Goal: Communication & Community: Answer question/provide support

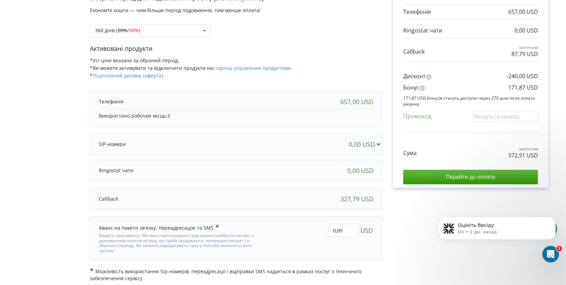
scroll to position [88, 0]
click at [554, 261] on div "Открыть службу сообщений Intercom" at bounding box center [550, 253] width 23 height 23
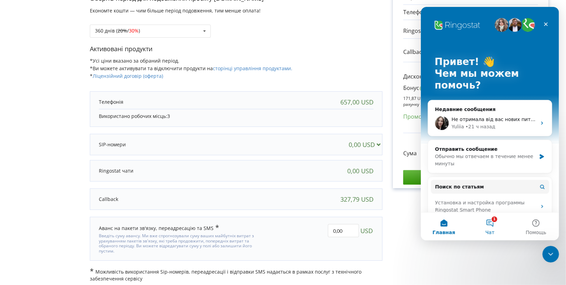
click at [493, 225] on button "1 Чат" at bounding box center [490, 227] width 46 height 28
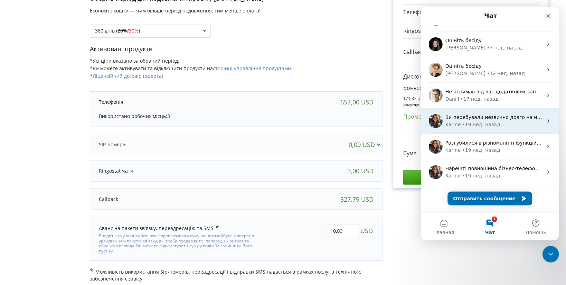
scroll to position [0, 0]
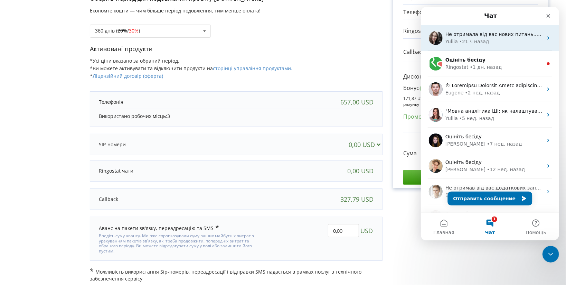
click at [463, 41] on div "• 21 ч назад" at bounding box center [474, 41] width 30 height 7
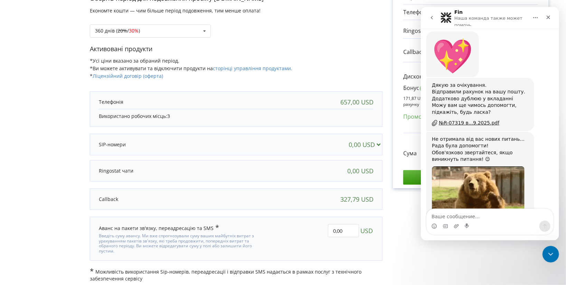
scroll to position [981, 0]
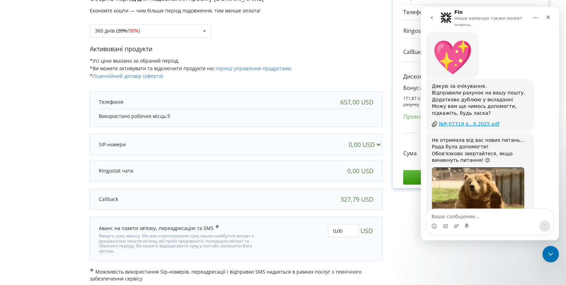
click at [465, 120] on div "№R-07319 в...9.2025.pdf" at bounding box center [469, 123] width 61 height 7
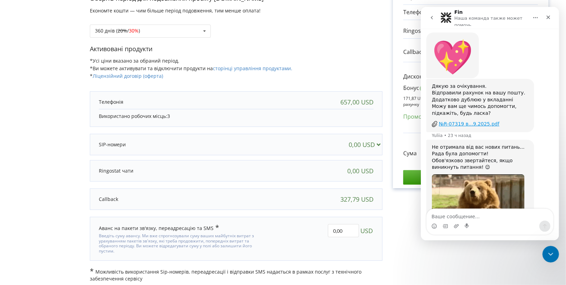
scroll to position [999, 0]
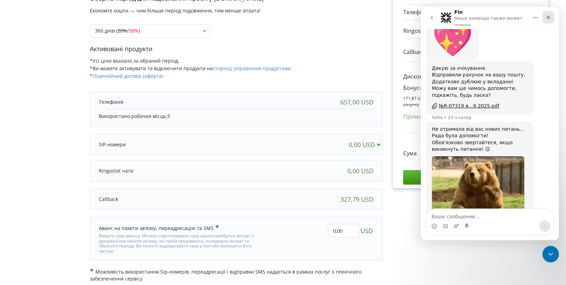
click at [549, 17] on icon "Закрыть" at bounding box center [548, 18] width 6 height 6
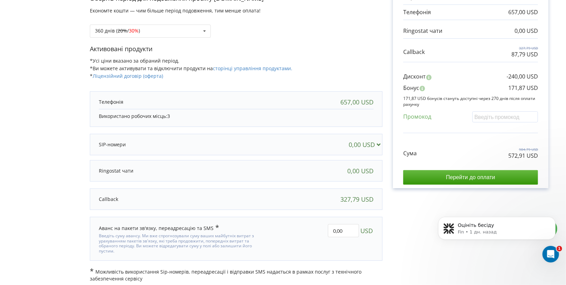
scroll to position [0, 0]
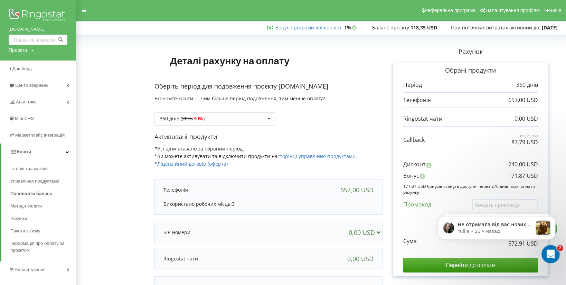
click at [550, 255] on icon "Открыть службу сообщений Intercom" at bounding box center [549, 253] width 11 height 11
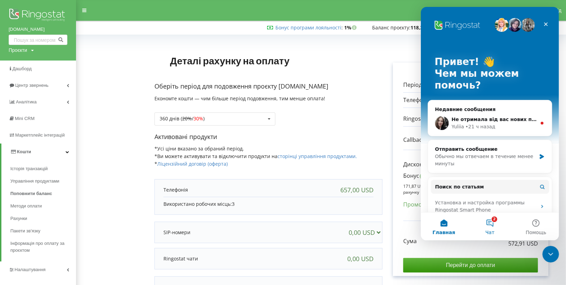
click at [491, 221] on button "2 Чат" at bounding box center [490, 227] width 46 height 28
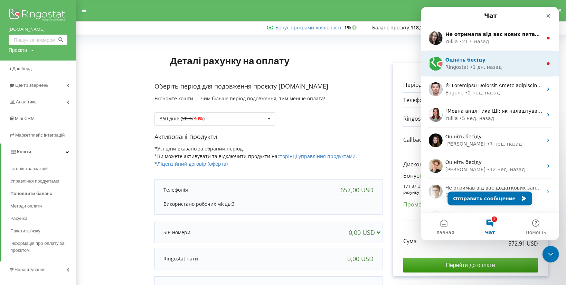
click at [479, 64] on div "• 1 дн. назад" at bounding box center [486, 67] width 32 height 7
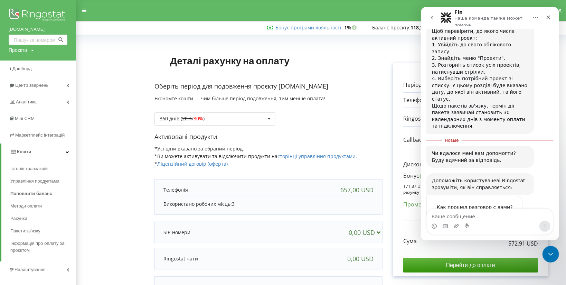
scroll to position [324, 0]
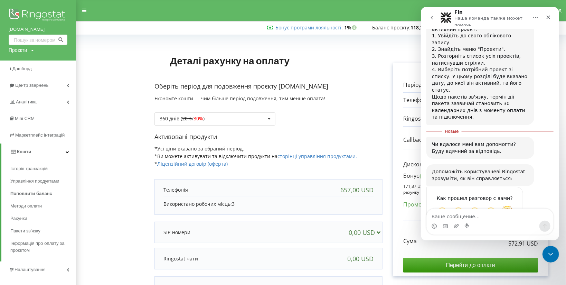
click at [507, 206] on span "Великолепно" at bounding box center [507, 212] width 12 height 12
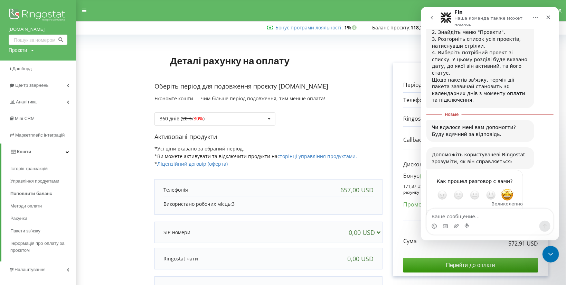
scroll to position [343, 0]
click at [514, 212] on div "Отправить" at bounding box center [511, 219] width 14 height 14
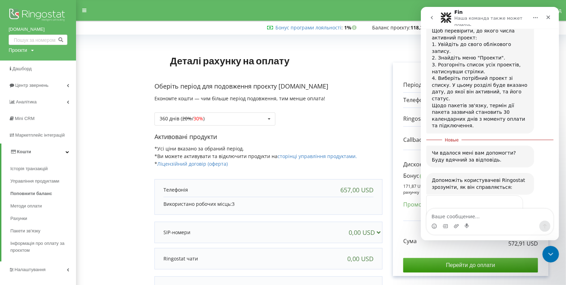
scroll to position [1, 0]
click at [432, 18] on icon "go back" at bounding box center [432, 18] width 6 height 6
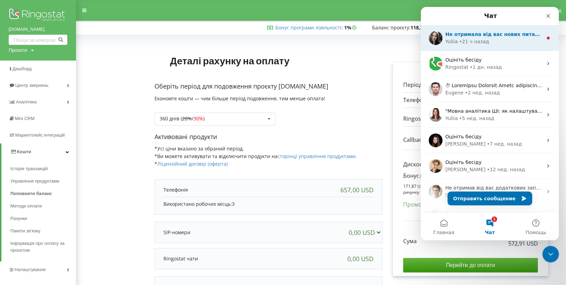
click at [466, 40] on div "• 21 ч назад" at bounding box center [474, 41] width 30 height 7
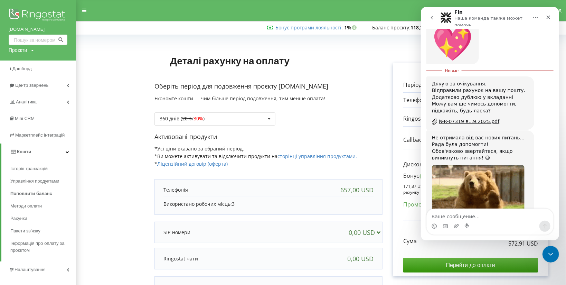
scroll to position [1004, 0]
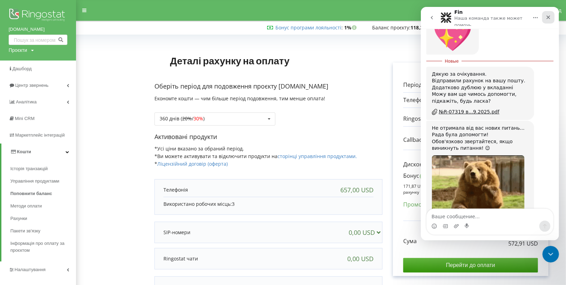
click at [550, 17] on icon "Закрыть" at bounding box center [548, 18] width 6 height 6
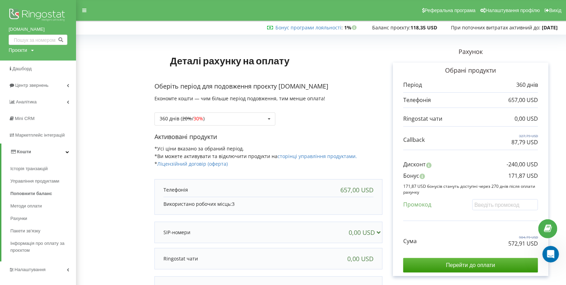
scroll to position [992, 0]
